Goal: Book appointment/travel/reservation

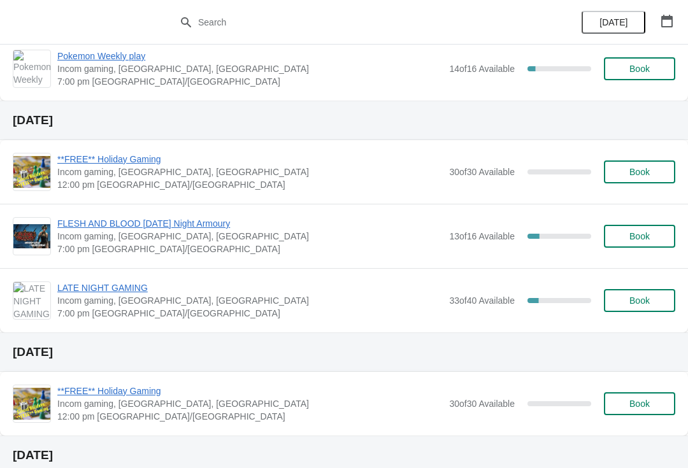
scroll to position [216, 0]
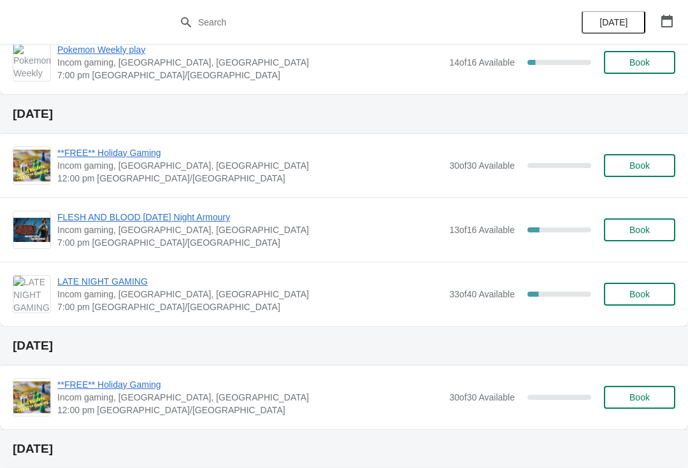
click at [625, 297] on span "Book" at bounding box center [639, 294] width 48 height 10
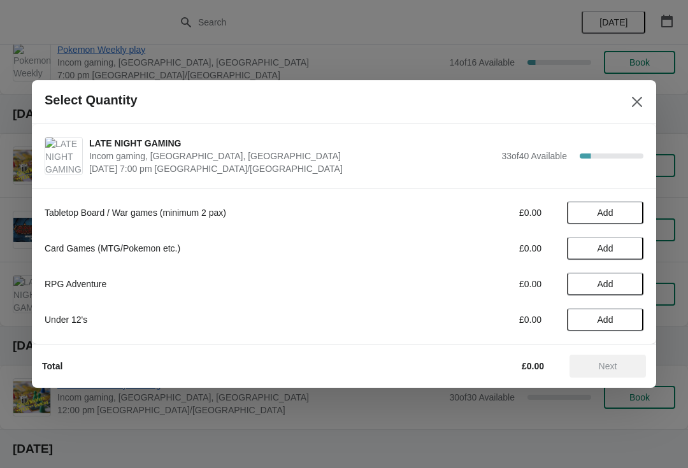
click at [616, 215] on span "Add" at bounding box center [604, 213] width 53 height 10
click at [633, 209] on icon at bounding box center [626, 212] width 13 height 13
click at [631, 202] on div "Tabletop Board / War games (minimum 2 pax) £10.00 2" at bounding box center [344, 212] width 598 height 23
click at [628, 209] on icon at bounding box center [626, 212] width 13 height 13
click at [621, 217] on icon at bounding box center [626, 212] width 13 height 13
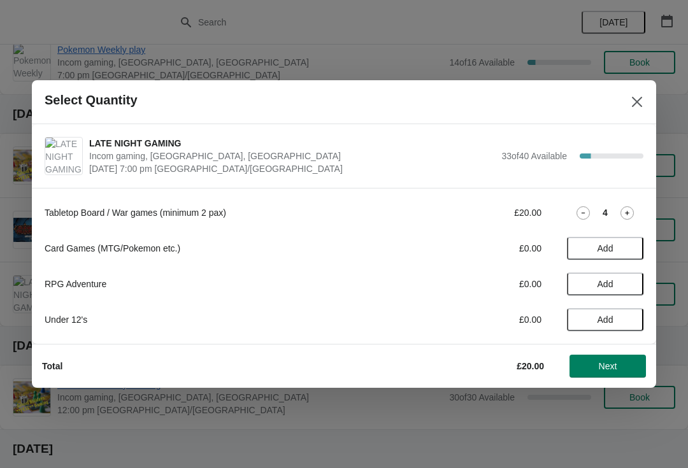
click at [602, 368] on span "Next" at bounding box center [607, 366] width 18 height 10
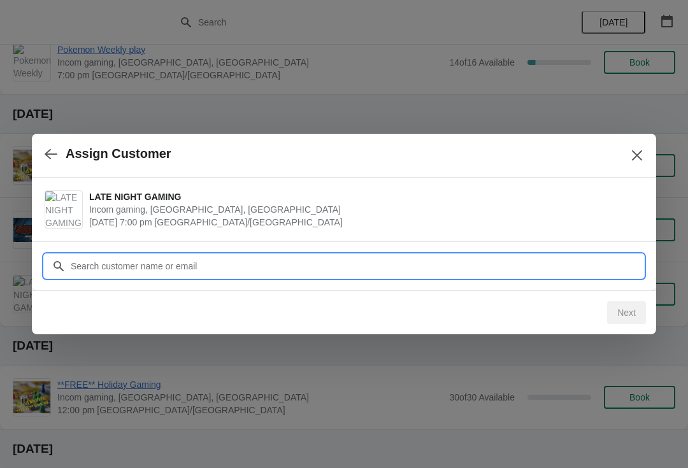
click at [281, 268] on input "Customer" at bounding box center [356, 266] width 573 height 23
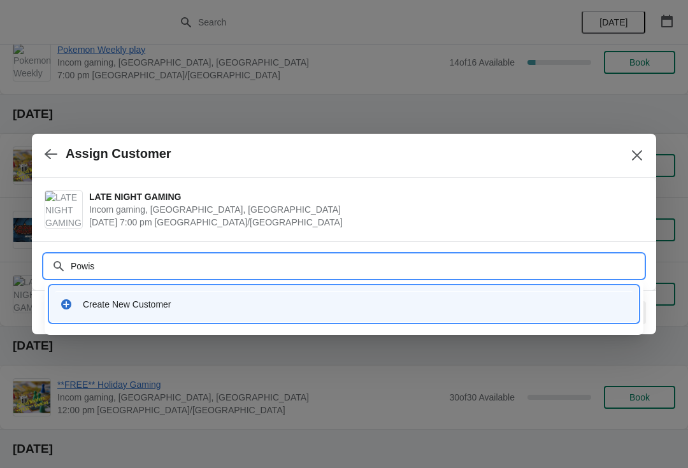
click at [79, 259] on input "Powis" at bounding box center [356, 266] width 573 height 23
type input "P"
type input "[PERSON_NAME]"
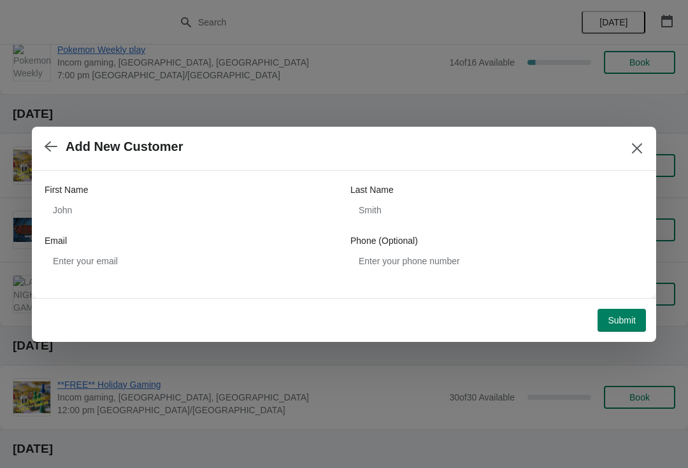
click at [41, 148] on button "button" at bounding box center [50, 146] width 23 height 25
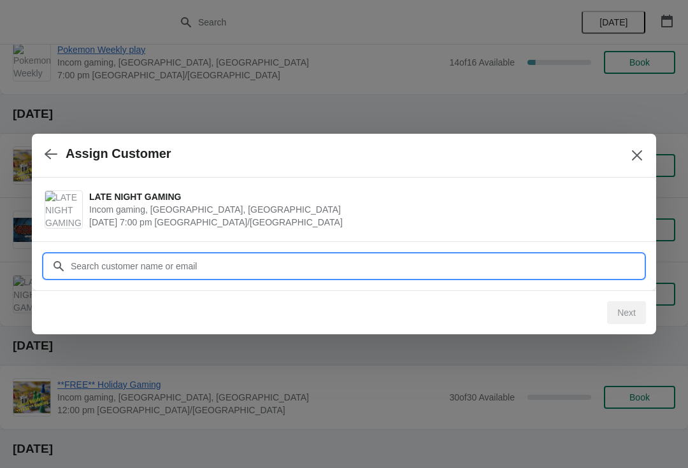
click at [107, 255] on input "Customer" at bounding box center [356, 266] width 573 height 23
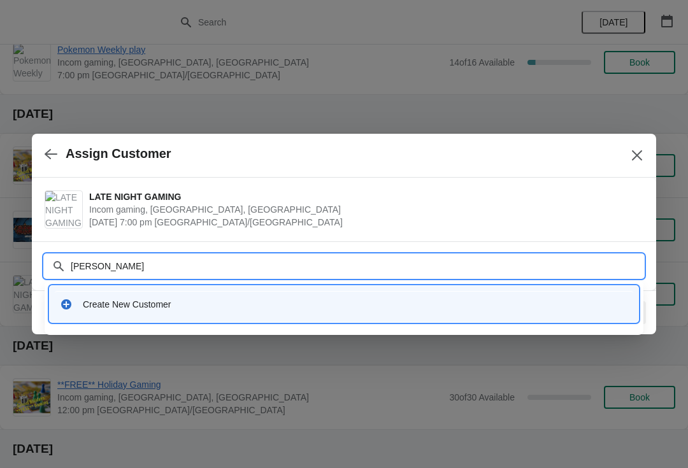
click at [122, 256] on input "[PERSON_NAME]" at bounding box center [356, 266] width 573 height 23
click at [113, 262] on input "[PERSON_NAME]" at bounding box center [356, 266] width 573 height 23
click at [105, 255] on input "[PERSON_NAME]" at bounding box center [356, 266] width 573 height 23
click at [152, 258] on input "[PERSON_NAME]" at bounding box center [356, 266] width 573 height 23
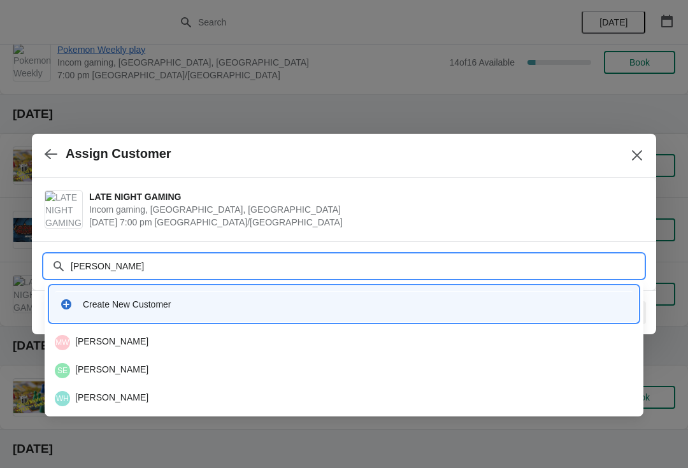
click at [141, 260] on input "[PERSON_NAME]" at bounding box center [356, 266] width 573 height 23
type input "W"
type input "Powis"
click at [89, 322] on div "Create New Customer" at bounding box center [344, 304] width 588 height 36
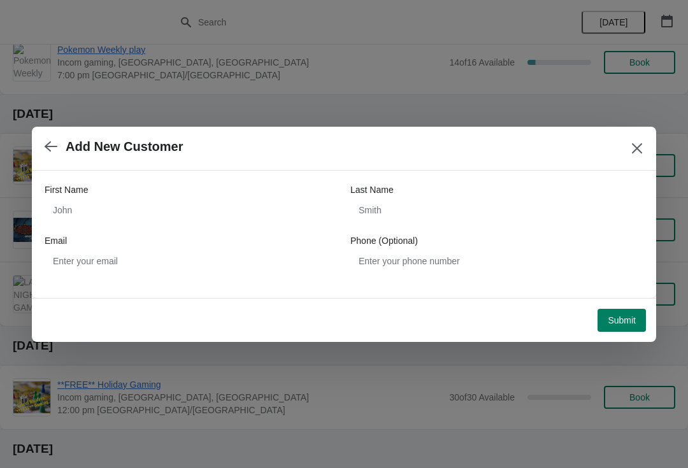
click at [52, 147] on icon "button" at bounding box center [51, 146] width 13 height 10
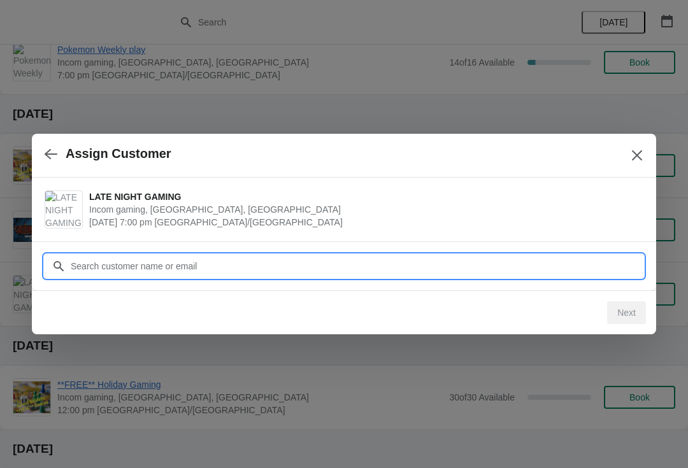
click at [117, 270] on input "Customer" at bounding box center [356, 266] width 573 height 23
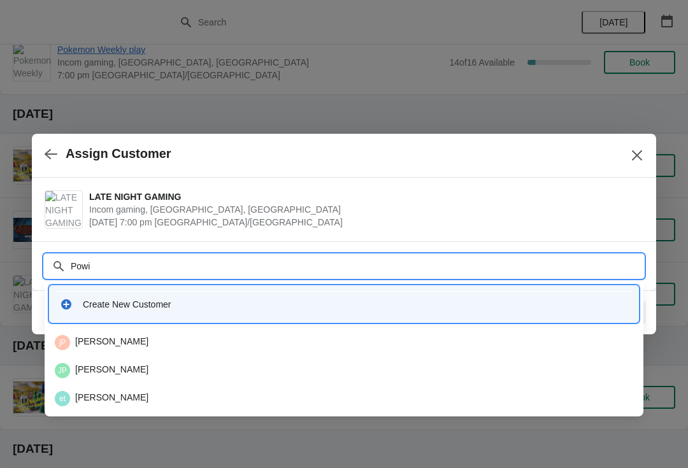
type input "Powis"
click at [104, 334] on div "WP [PERSON_NAME]" at bounding box center [344, 342] width 588 height 25
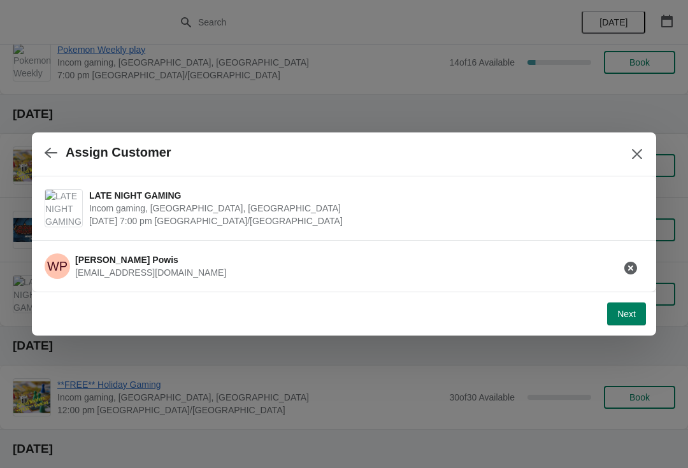
click at [622, 312] on span "Next" at bounding box center [626, 314] width 18 height 10
select select "Tabletop games (Warhammer, Bolt Action etc)."
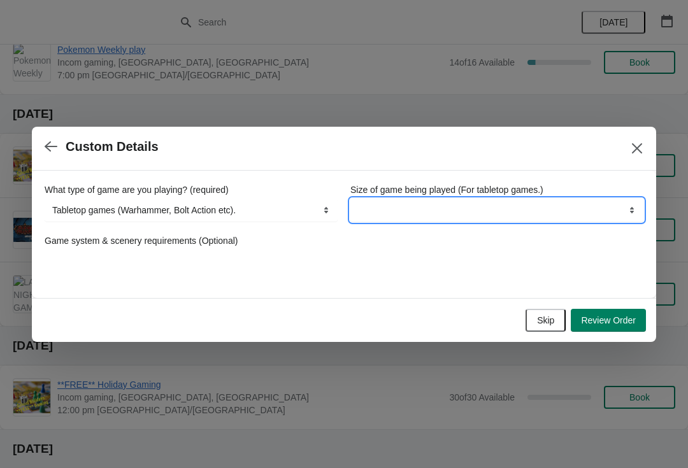
click at [465, 201] on select "Boardgames / Card games (Table space only) Wargames up to 1,000pts Wargames Ove…" at bounding box center [496, 210] width 293 height 23
select select "Wargames Over 1,000pts"
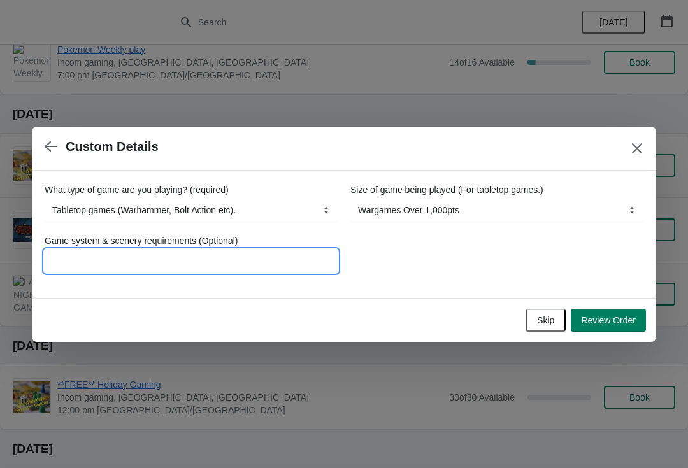
click at [236, 262] on input "Game system & scenery requirements (Optional)" at bounding box center [191, 261] width 293 height 23
click at [90, 256] on input "Old world 1 6x4 table" at bounding box center [191, 261] width 293 height 23
click at [97, 250] on input "Old world 1 6x4 table" at bounding box center [191, 261] width 293 height 23
click at [100, 253] on input "Old world 1 6x4 table" at bounding box center [191, 261] width 293 height 23
click at [97, 254] on input "Old world 1 6x4 table" at bounding box center [191, 261] width 293 height 23
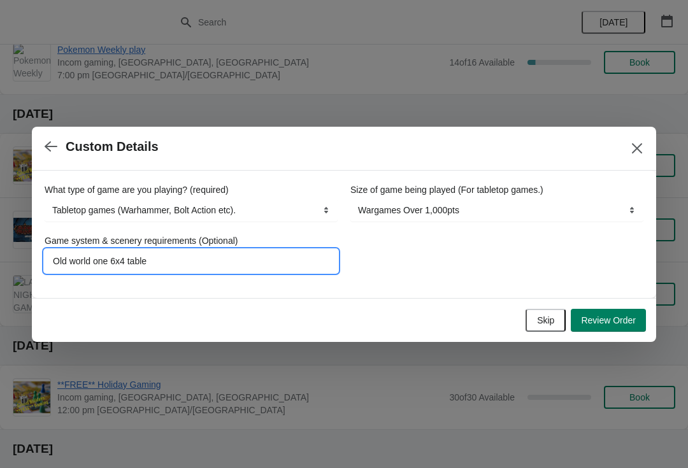
click at [150, 254] on input "Old world one 6x4 table" at bounding box center [191, 261] width 293 height 23
type input "Old world one 6x4 table please with some space 2v2 vs [PERSON_NAME], [PERSON_NA…"
